Goal: Task Accomplishment & Management: Use online tool/utility

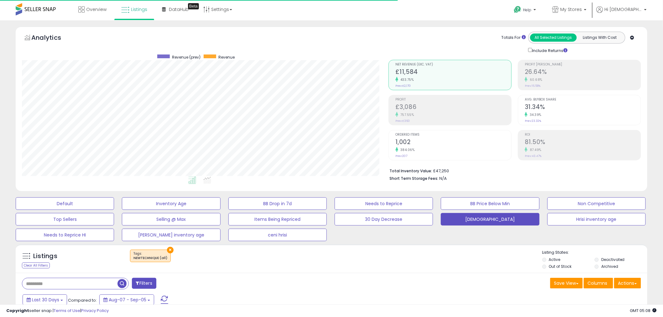
scroll to position [128, 366]
click at [585, 5] on link "My Stores" at bounding box center [569, 10] width 44 height 20
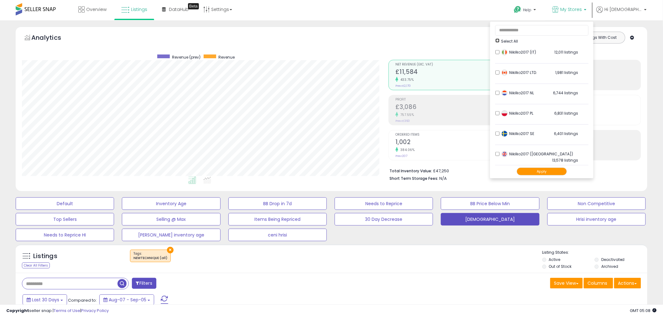
scroll to position [0, 0]
click at [505, 39] on ul "Select All LSFC 4,181 listings Nikilko2017 (BE)" at bounding box center [541, 100] width 103 height 157
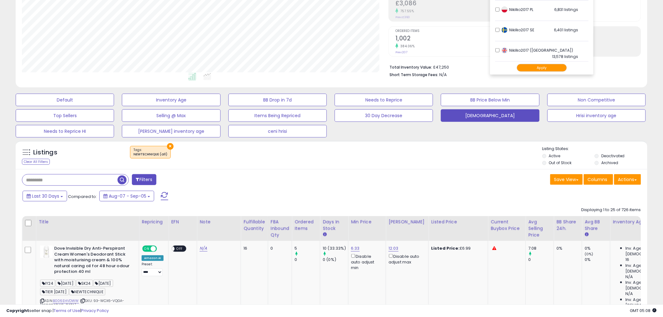
scroll to position [35, 0]
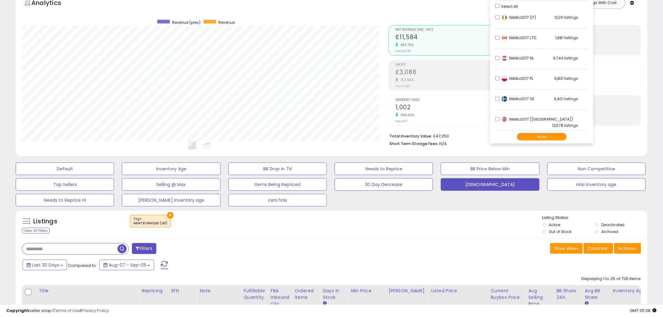
click at [543, 136] on button "Apply" at bounding box center [541, 137] width 50 height 8
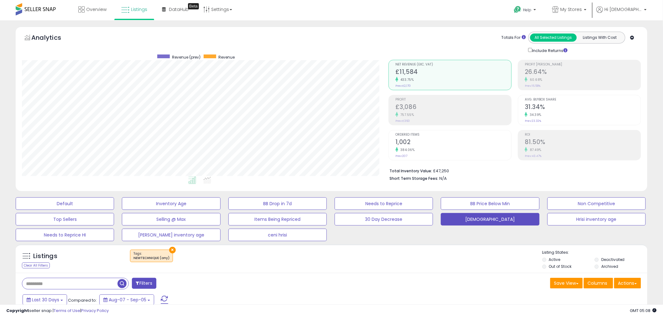
scroll to position [128, 366]
click at [132, 10] on span "Listings" at bounding box center [139, 9] width 16 height 6
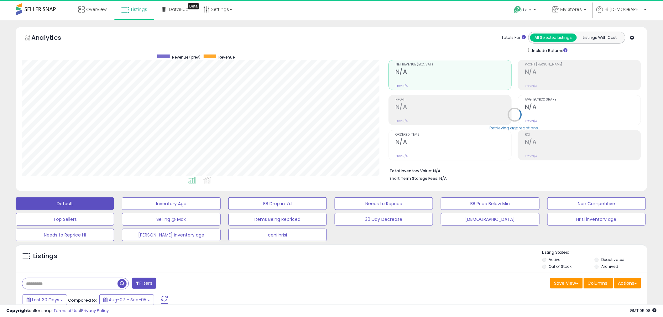
scroll to position [128, 366]
click at [370, 200] on button "Needs to Reprice" at bounding box center [383, 203] width 98 height 13
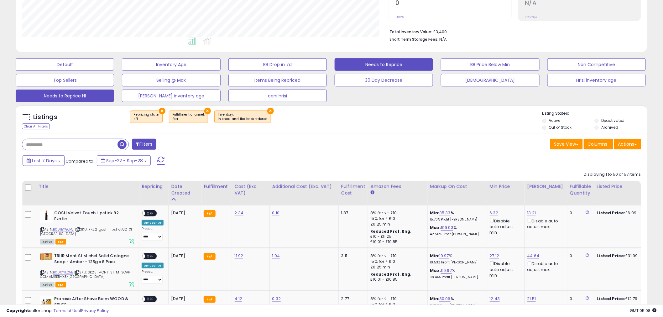
click at [95, 95] on button "Needs to Reprice HI" at bounding box center [65, 96] width 98 height 13
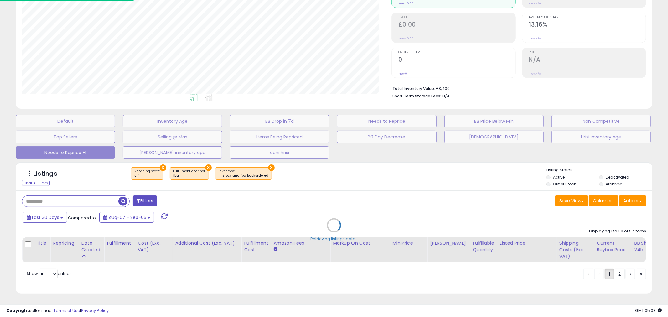
scroll to position [313057, 312816]
select select "**"
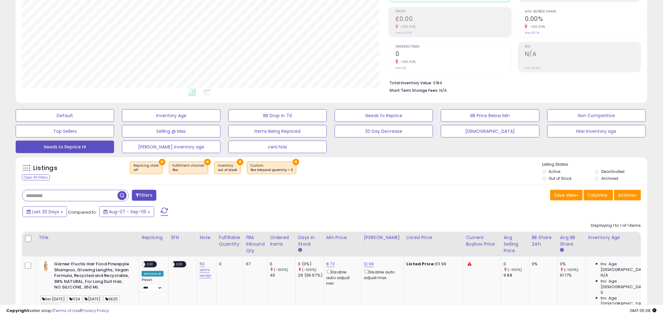
scroll to position [128, 366]
click at [469, 126] on button "[DEMOGRAPHIC_DATA]" at bounding box center [490, 131] width 98 height 13
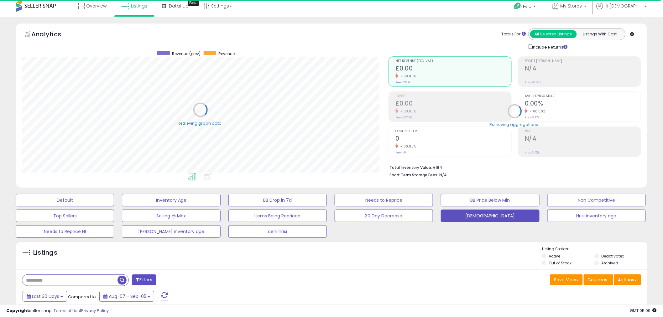
scroll to position [0, 0]
